Goal: Information Seeking & Learning: Learn about a topic

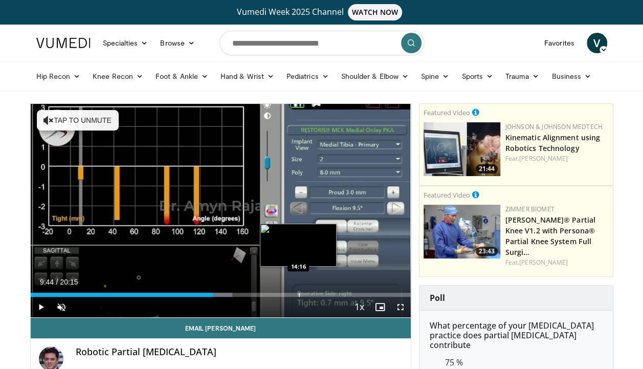
click at [299, 293] on div "Progress Bar" at bounding box center [299, 295] width 1 height 4
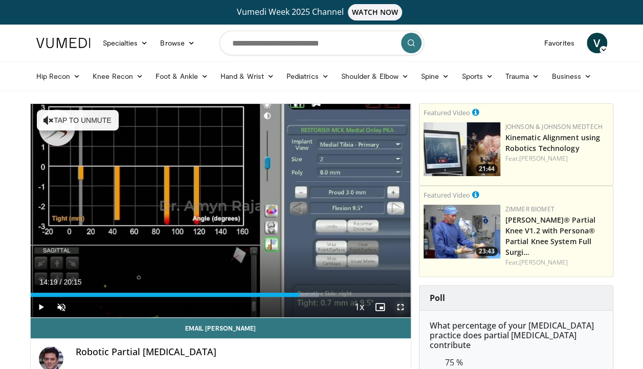
click at [403, 306] on span "Video Player" at bounding box center [400, 307] width 20 height 20
click at [400, 309] on span "Video Player" at bounding box center [400, 307] width 20 height 20
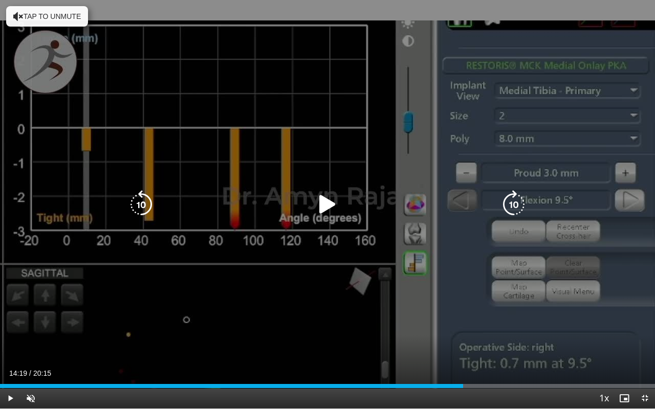
click at [324, 204] on icon "Video Player" at bounding box center [327, 204] width 29 height 29
click at [324, 202] on icon "Video Player" at bounding box center [327, 204] width 29 height 29
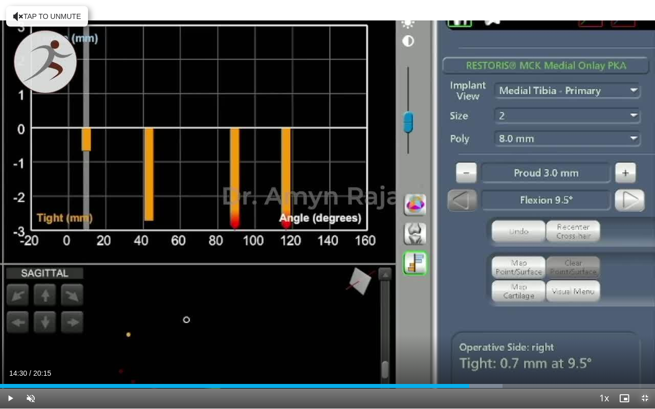
click at [641, 389] on span "Video Player" at bounding box center [644, 398] width 20 height 20
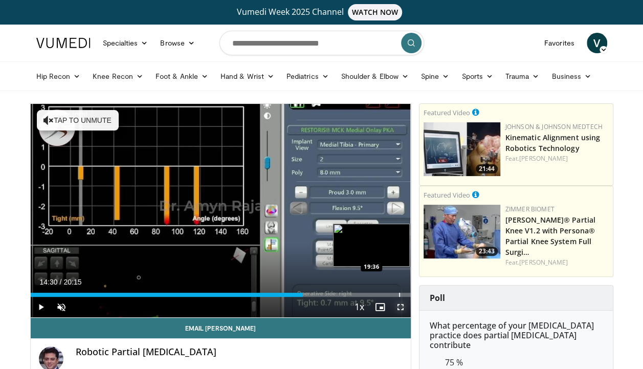
drag, startPoint x: 400, startPoint y: 305, endPoint x: 402, endPoint y: 343, distance: 37.9
click at [400, 305] on span "Video Player" at bounding box center [400, 307] width 20 height 20
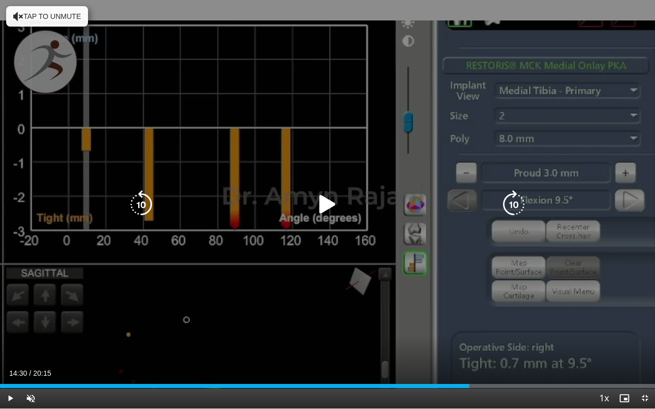
click at [312, 221] on div "10 seconds Tap to unmute" at bounding box center [327, 204] width 655 height 409
click at [323, 204] on icon "Video Player" at bounding box center [327, 204] width 29 height 29
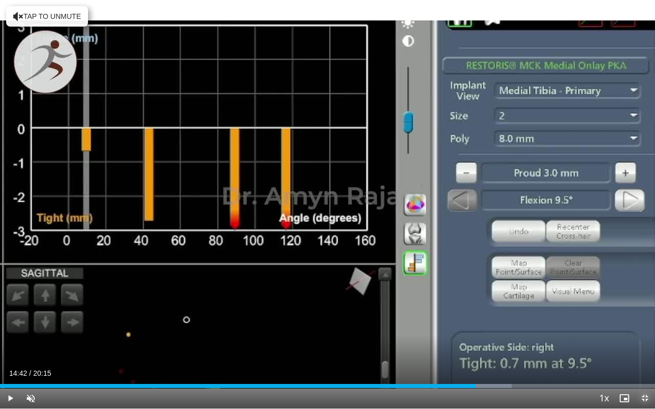
click at [644, 393] on span "Video Player" at bounding box center [644, 398] width 20 height 20
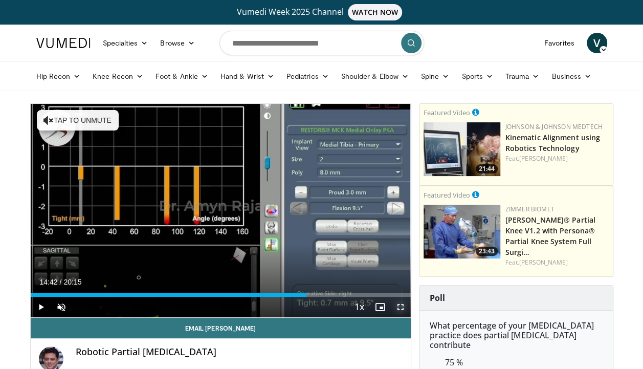
drag, startPoint x: 400, startPoint y: 301, endPoint x: 403, endPoint y: 339, distance: 37.9
click at [400, 301] on span "Video Player" at bounding box center [400, 307] width 20 height 20
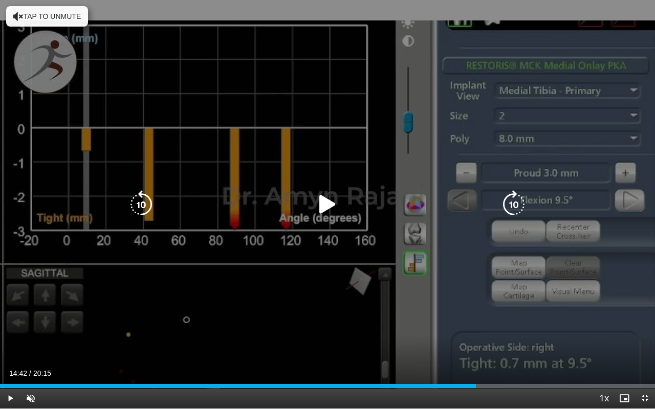
click at [330, 201] on icon "Video Player" at bounding box center [327, 204] width 29 height 29
click at [332, 203] on icon "Video Player" at bounding box center [327, 204] width 29 height 29
click at [326, 208] on icon "Video Player" at bounding box center [327, 204] width 29 height 29
click at [325, 202] on icon "Video Player" at bounding box center [327, 204] width 29 height 29
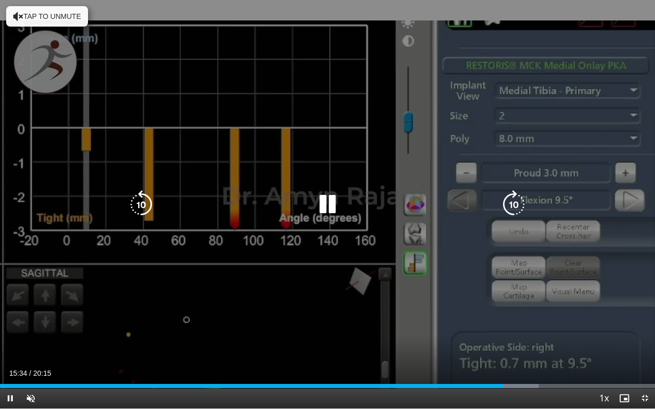
click at [330, 205] on icon "Video Player" at bounding box center [327, 204] width 29 height 29
click at [327, 203] on icon "Video Player" at bounding box center [327, 204] width 29 height 29
click at [329, 209] on icon "Video Player" at bounding box center [327, 204] width 29 height 29
click at [328, 204] on icon "Video Player" at bounding box center [327, 204] width 29 height 29
click at [327, 204] on icon "Video Player" at bounding box center [327, 204] width 29 height 29
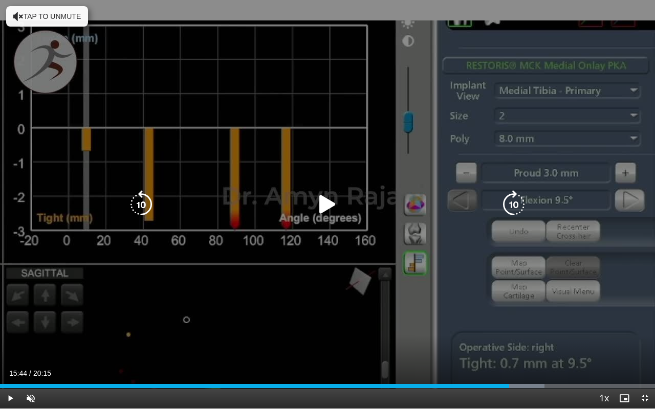
click at [325, 199] on icon "Video Player" at bounding box center [327, 204] width 29 height 29
click at [331, 205] on icon "Video Player" at bounding box center [327, 204] width 29 height 29
click at [329, 208] on icon "Video Player" at bounding box center [327, 204] width 29 height 29
click at [274, 248] on div "10 seconds Tap to unmute" at bounding box center [327, 204] width 655 height 409
click at [328, 208] on icon "Video Player" at bounding box center [327, 204] width 29 height 29
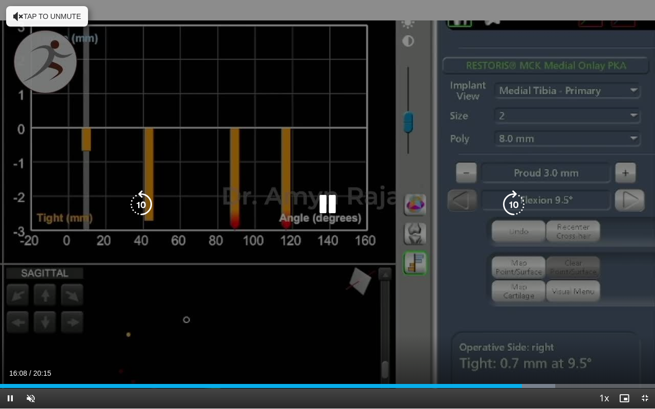
click at [326, 205] on icon "Video Player" at bounding box center [327, 204] width 29 height 29
click at [341, 243] on div "10 seconds Tap to unmute" at bounding box center [327, 204] width 655 height 409
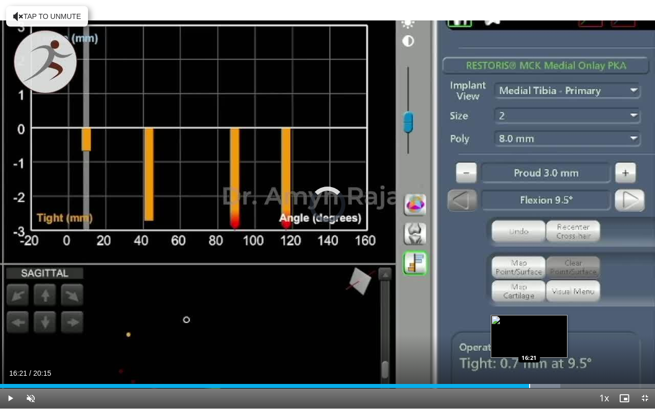
click at [529, 388] on div "Progress Bar" at bounding box center [529, 386] width 1 height 4
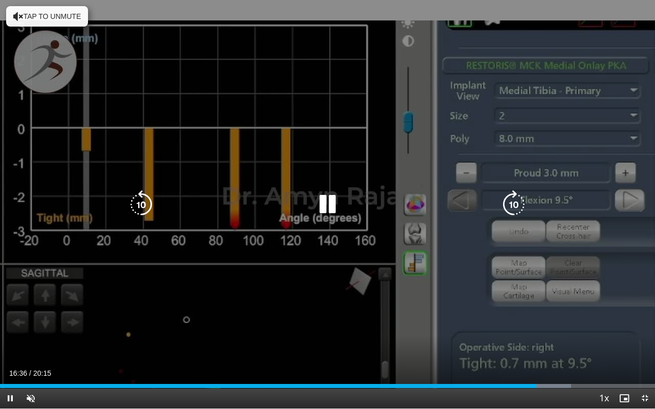
click at [324, 196] on icon "Video Player" at bounding box center [327, 204] width 29 height 29
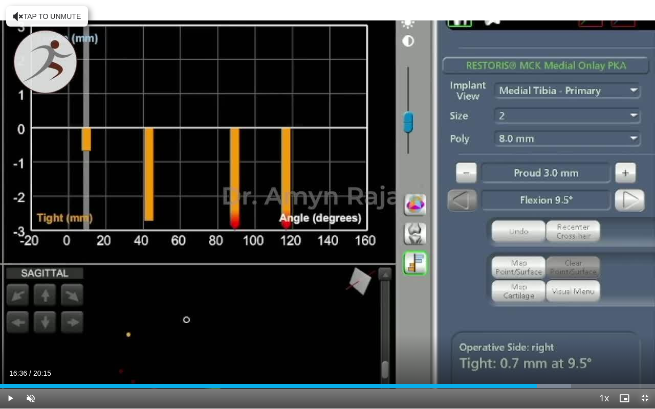
click at [643, 400] on span "Video Player" at bounding box center [644, 398] width 20 height 20
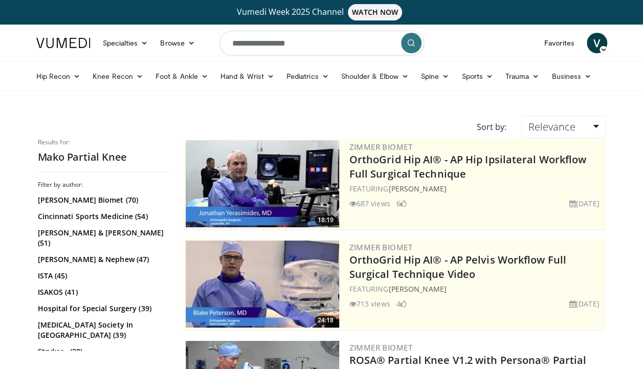
click at [328, 46] on input "**********" at bounding box center [321, 43] width 205 height 25
type input "**********"
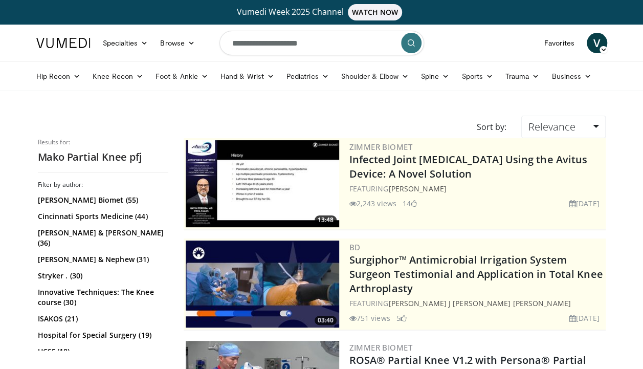
click at [323, 43] on input "**********" at bounding box center [321, 43] width 205 height 25
type input "**********"
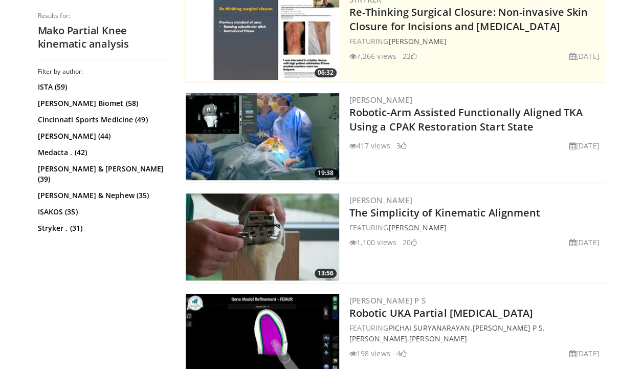
scroll to position [238, 0]
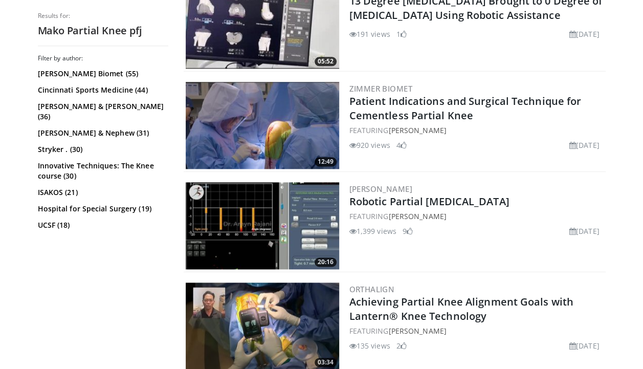
scroll to position [561, 0]
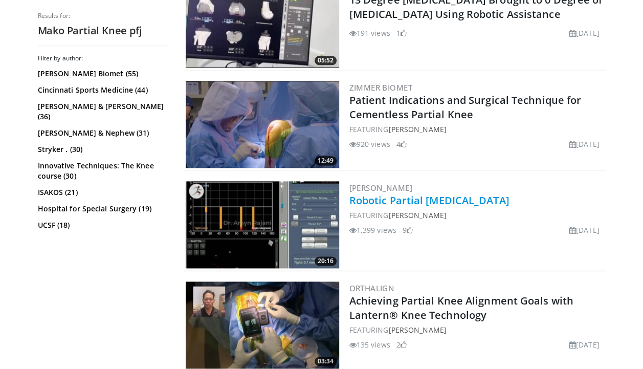
click at [412, 199] on link "Robotic Partial [MEDICAL_DATA]" at bounding box center [429, 200] width 160 height 14
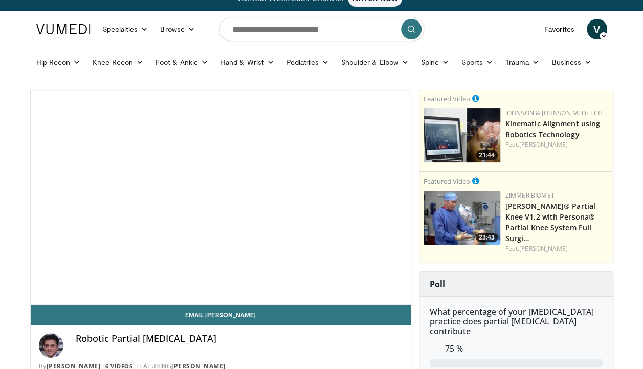
scroll to position [16, 0]
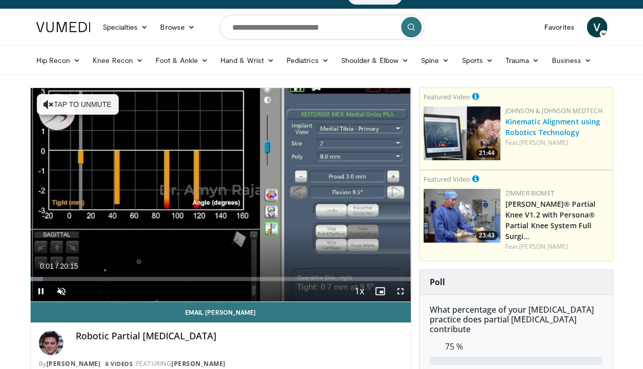
click at [528, 127] on link "Kinematic Alignment using Robotics Technology" at bounding box center [552, 127] width 95 height 20
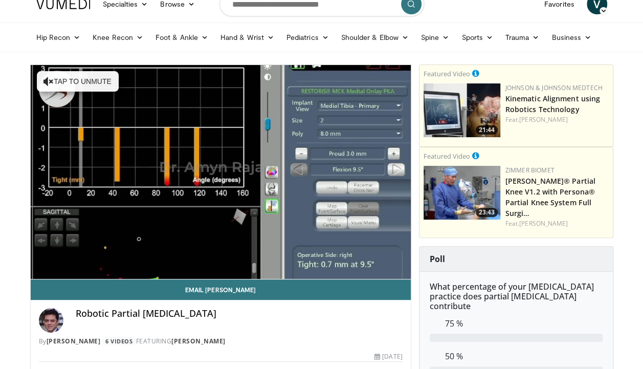
scroll to position [0, 0]
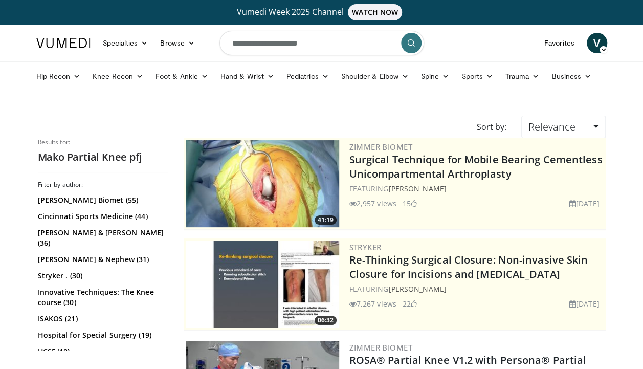
click at [330, 43] on input "**********" at bounding box center [321, 43] width 205 height 25
type input "**********"
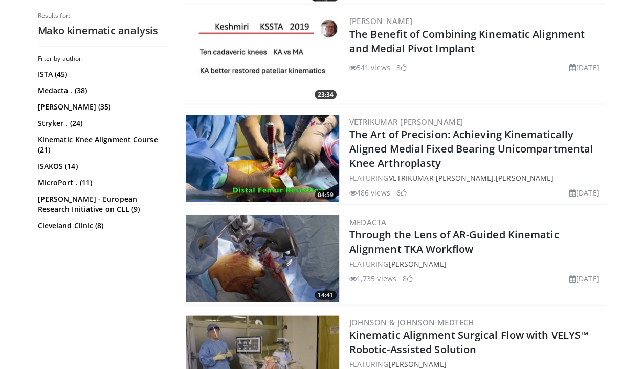
scroll to position [933, 0]
